Goal: Task Accomplishment & Management: Use online tool/utility

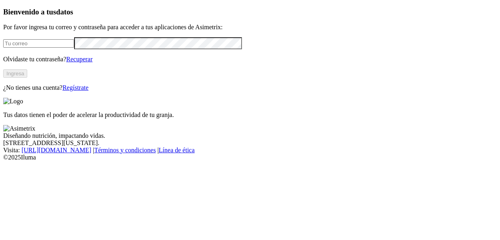
type input "[PERSON_NAME][EMAIL_ADDRESS][PERSON_NAME][DOMAIN_NAME]"
click at [27, 78] on button "Ingresa" at bounding box center [15, 73] width 24 height 8
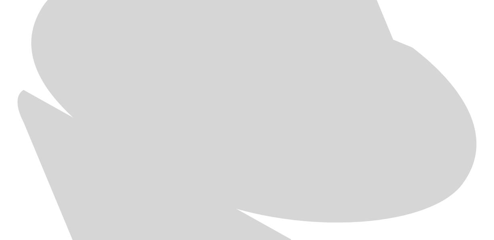
scroll to position [422, 0]
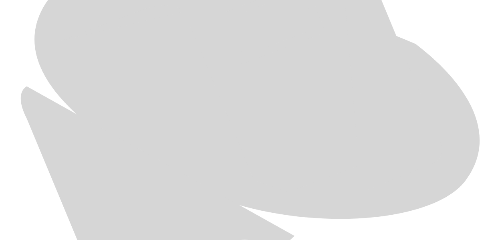
scroll to position [0, 0]
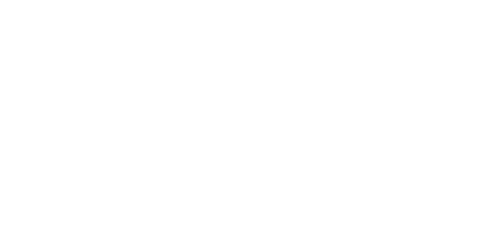
type input "sep-25"
